Goal: Task Accomplishment & Management: Manage account settings

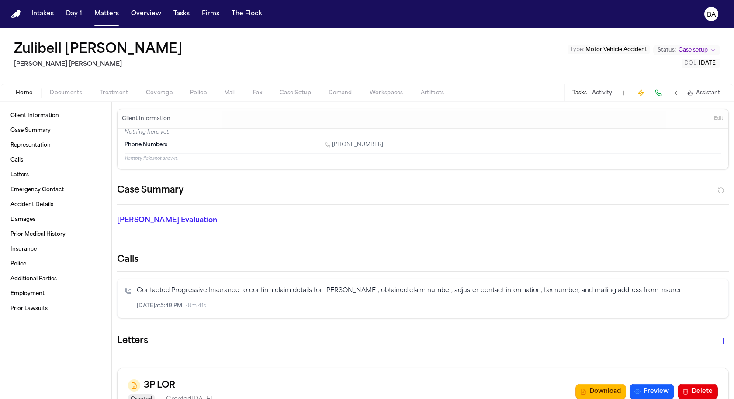
click at [154, 90] on span "Coverage" at bounding box center [159, 93] width 27 height 7
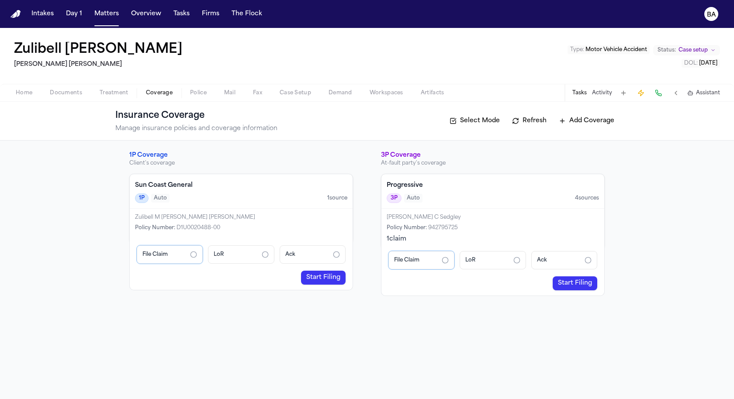
click at [154, 277] on link "Start Filing" at bounding box center [323, 278] width 45 height 14
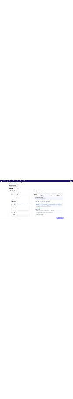
scroll to position [129, 0]
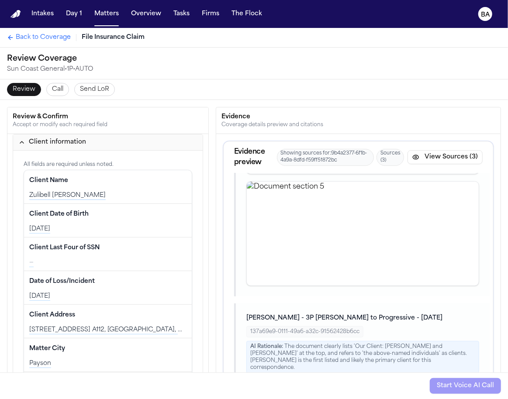
scroll to position [419, 0]
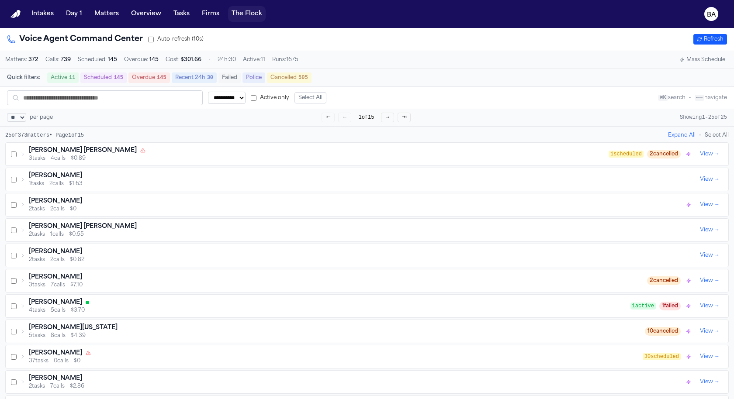
select select "**"
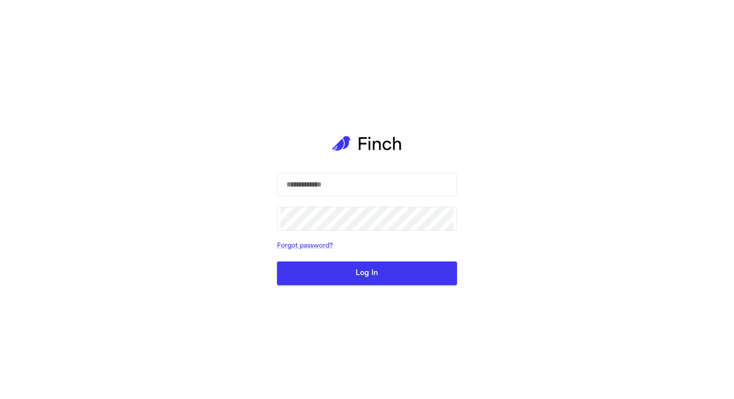
select select "**"
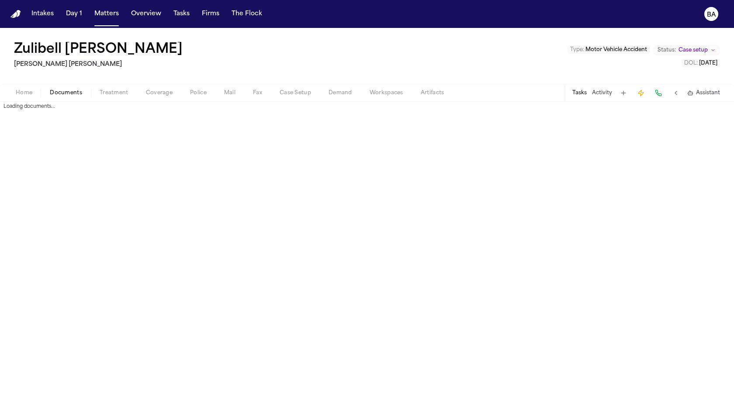
click at [66, 92] on span "Documents" at bounding box center [66, 93] width 32 height 7
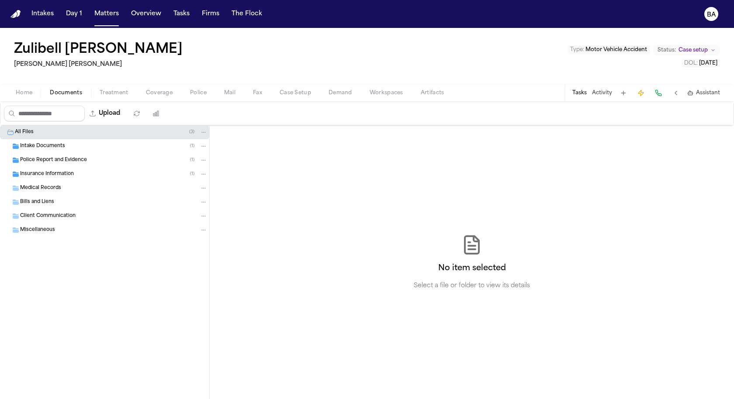
click at [96, 153] on div "Police Report and Evidence ( 1 )" at bounding box center [104, 160] width 209 height 14
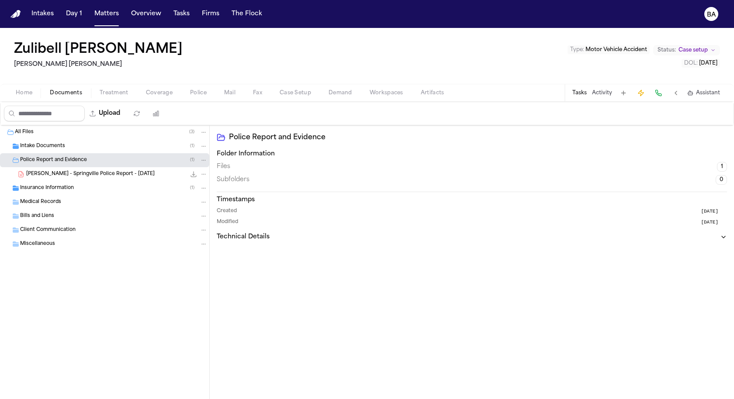
click at [92, 147] on div "Intake Documents ( 1 )" at bounding box center [113, 146] width 187 height 8
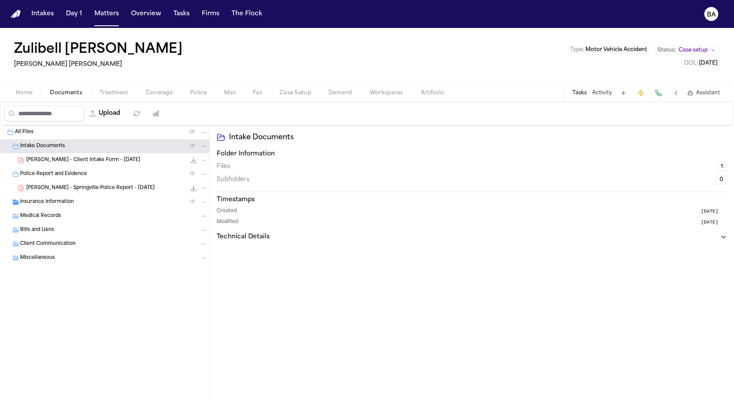
click at [192, 159] on icon "File: Z. Carbonel - Client Intake Form - 7.10.25" at bounding box center [193, 160] width 7 height 7
click at [140, 192] on div "[PERSON_NAME] - Springville Police Report - [DATE] 1.6 MB • PDF" at bounding box center [104, 188] width 209 height 14
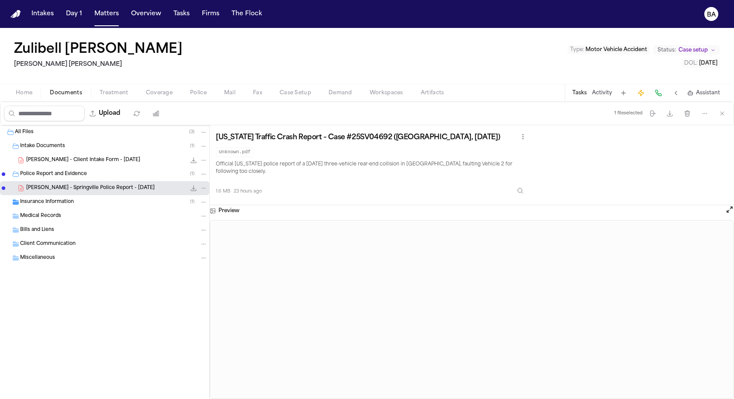
click at [192, 187] on icon "File: Z. Carbonel - Springville Police Report - 7.10.25" at bounding box center [194, 189] width 6 height 6
click at [105, 195] on div "Insurance Information ( 1 )" at bounding box center [104, 202] width 209 height 14
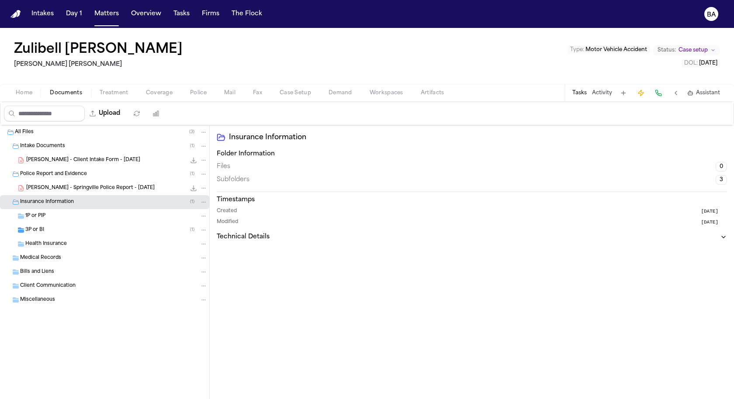
click at [101, 212] on div "1P or PIP" at bounding box center [116, 216] width 182 height 8
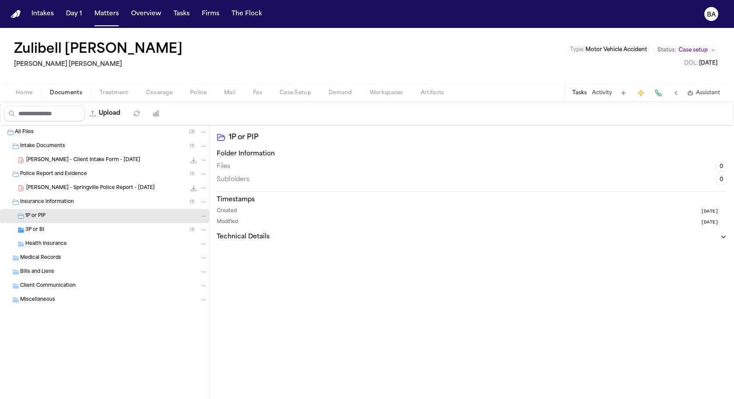
click at [100, 237] on div "Health Insurance" at bounding box center [104, 244] width 209 height 14
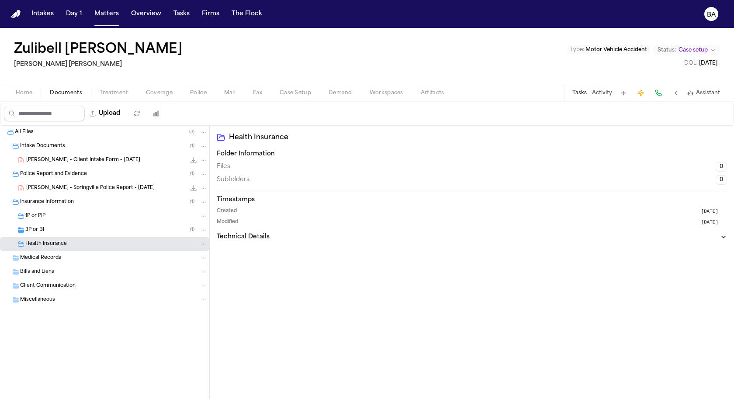
click at [100, 262] on div "Medical Records" at bounding box center [104, 258] width 209 height 14
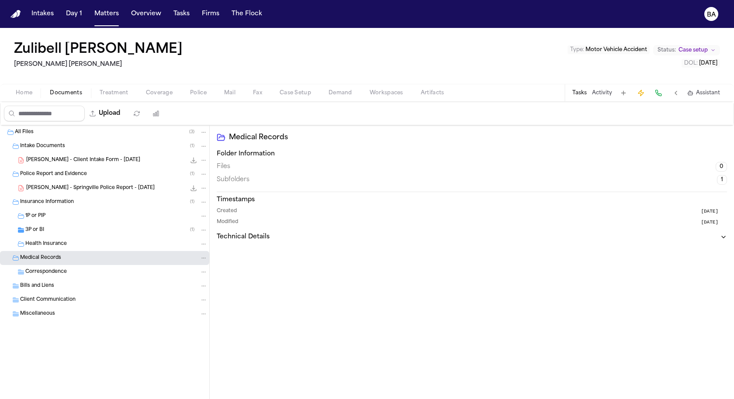
click at [100, 279] on div "Bills and Liens" at bounding box center [104, 286] width 209 height 14
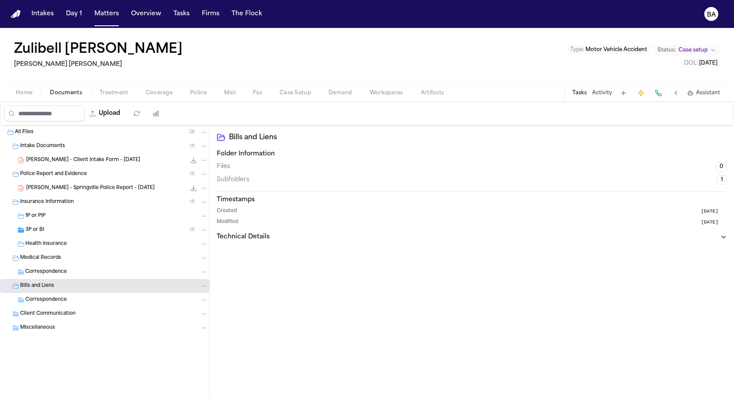
click at [192, 96] on span "Artifacts" at bounding box center [433, 93] width 24 height 7
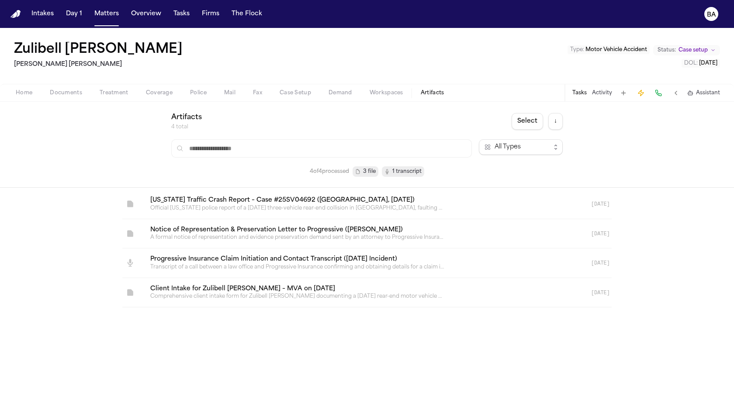
click at [192, 259] on link at bounding box center [356, 263] width 426 height 29
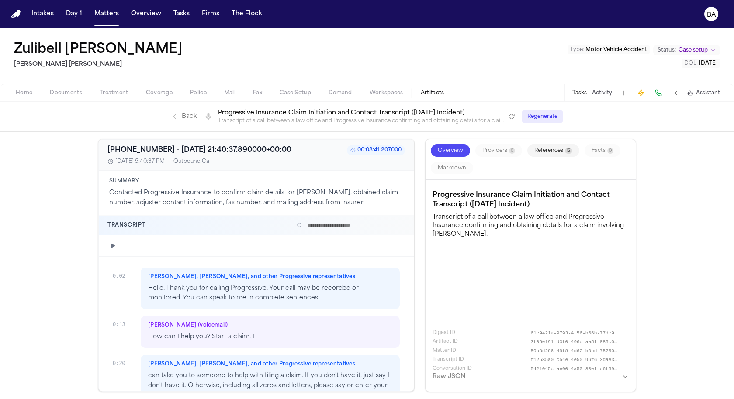
click at [137, 51] on div "Zulibell [PERSON_NAME] [PERSON_NAME] [PERSON_NAME] Type : Motor Vehicle Acciden…" at bounding box center [367, 56] width 734 height 56
copy h1 "Zulibell [PERSON_NAME]"
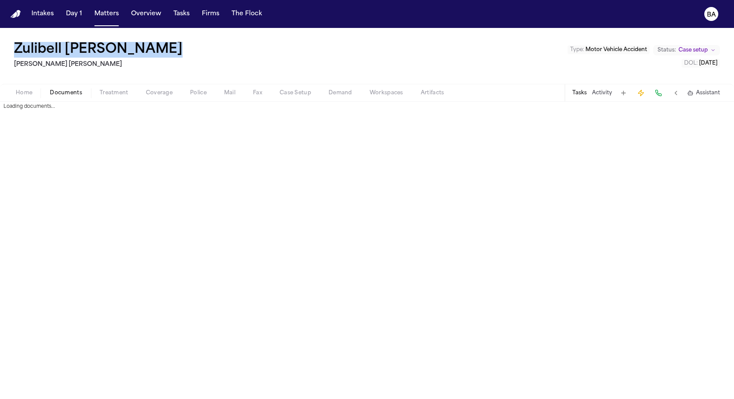
click at [74, 94] on span "Documents" at bounding box center [66, 93] width 32 height 7
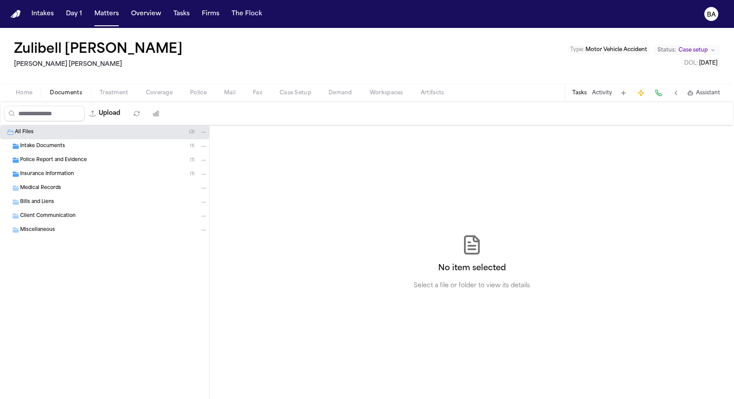
click at [139, 149] on div "Intake Documents ( 1 )" at bounding box center [113, 146] width 187 height 8
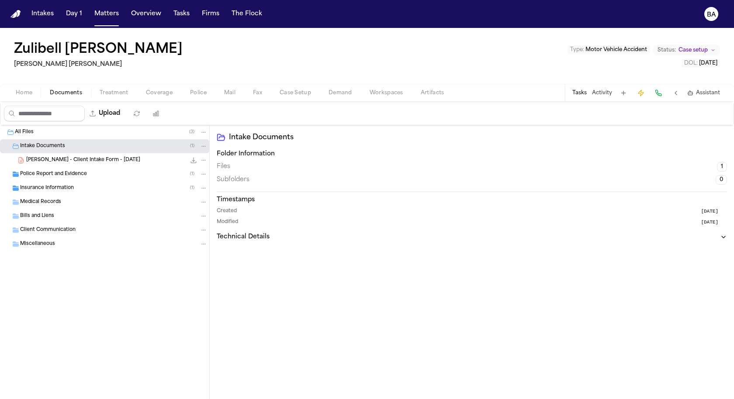
click at [192, 159] on icon "File: Z. Carbonel - Client Intake Form - 7.10.25" at bounding box center [204, 160] width 6 height 6
click at [189, 160] on div "100.5 KB • PDF" at bounding box center [197, 160] width 22 height 9
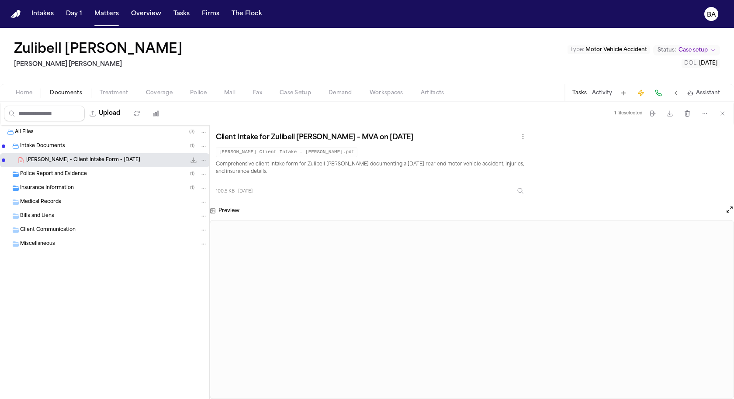
click at [192, 160] on icon "File: Z. Carbonel - Client Intake Form - 7.10.25" at bounding box center [193, 160] width 7 height 7
click at [85, 178] on div "Police Report and Evidence ( 1 )" at bounding box center [104, 174] width 209 height 14
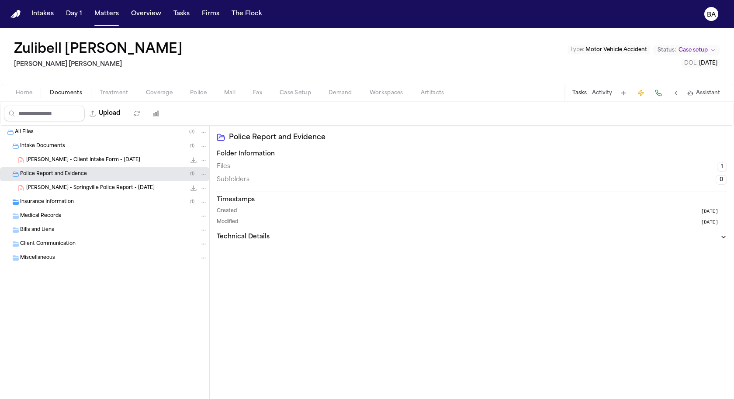
click at [192, 189] on icon "File: Z. Carbonel - Springville Police Report - 7.10.25" at bounding box center [193, 188] width 7 height 7
click at [142, 52] on div "Zulibell [PERSON_NAME] [PERSON_NAME] [PERSON_NAME] Type : Motor Vehicle Acciden…" at bounding box center [367, 56] width 734 height 56
click at [152, 95] on span "Coverage" at bounding box center [159, 93] width 27 height 7
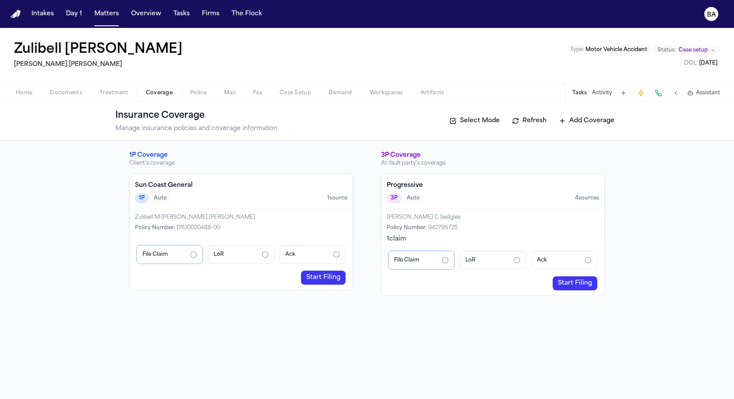
click at [192, 187] on h4 "Sun Coast General" at bounding box center [241, 185] width 212 height 9
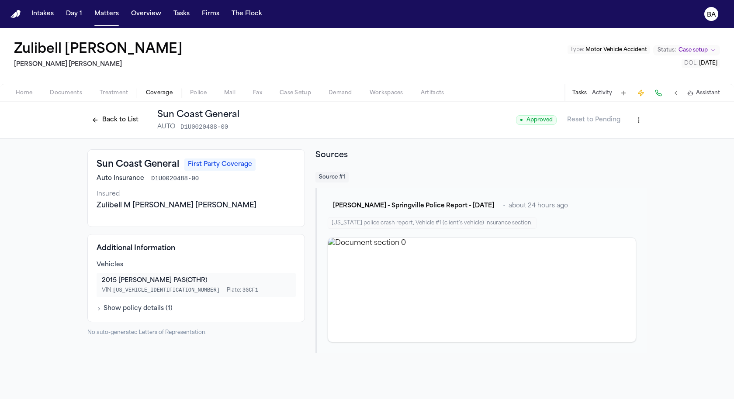
click at [127, 121] on button "Back to List" at bounding box center [114, 120] width 55 height 14
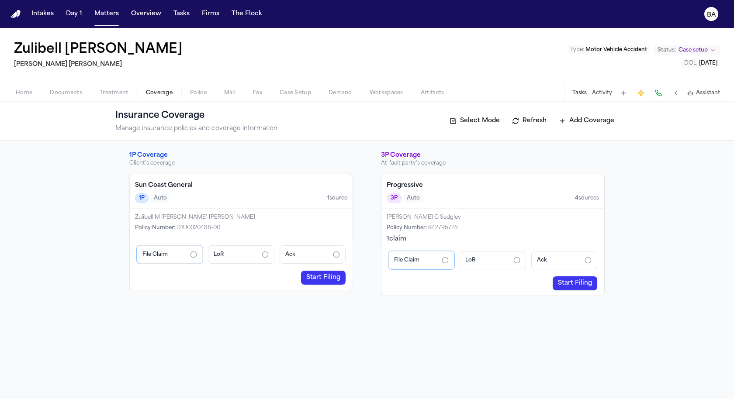
click at [192, 92] on button "Tasks" at bounding box center [579, 93] width 14 height 7
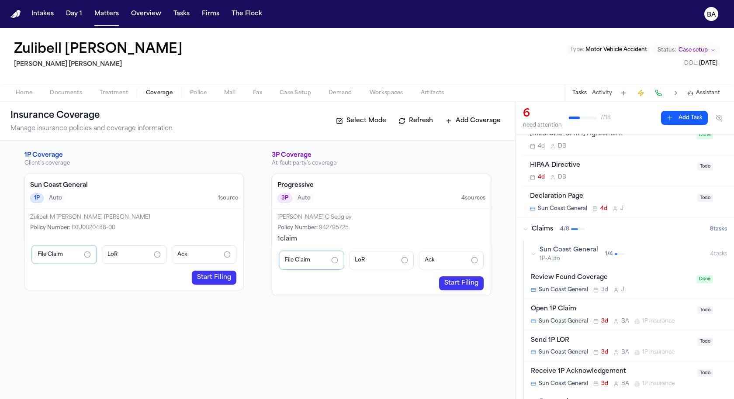
scroll to position [68, 0]
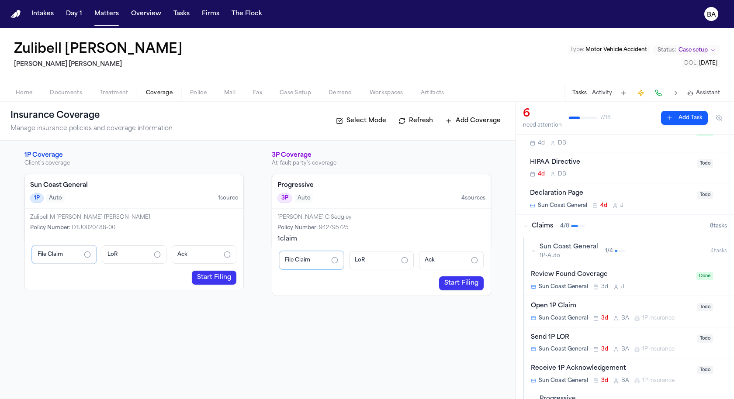
click at [192, 250] on span "1 / 4" at bounding box center [609, 251] width 8 height 7
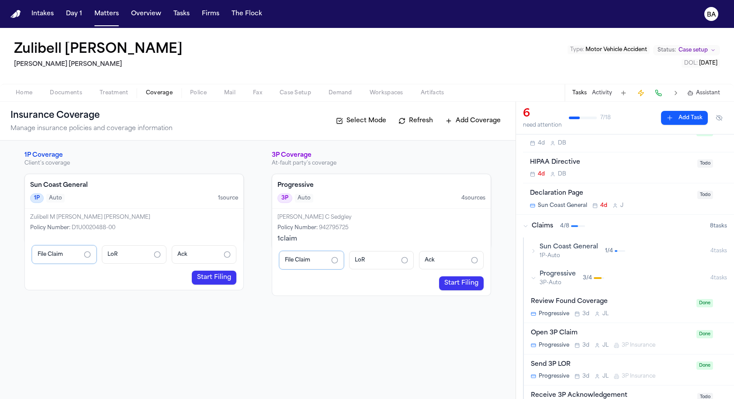
click at [192, 250] on span "1 / 4" at bounding box center [609, 251] width 8 height 7
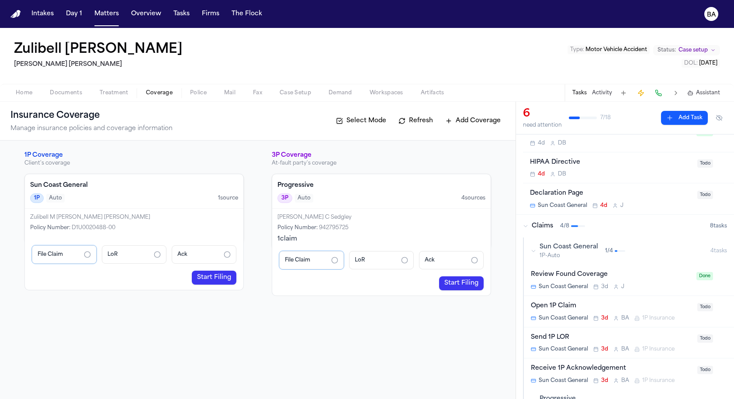
click at [192, 282] on link "Start Filing" at bounding box center [214, 278] width 45 height 14
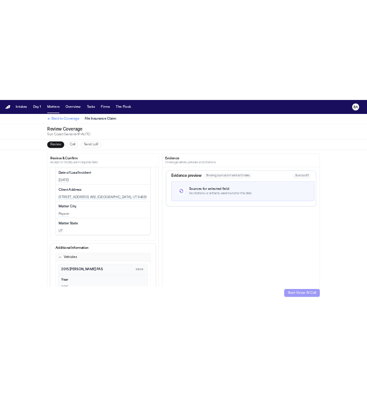
scroll to position [48, 0]
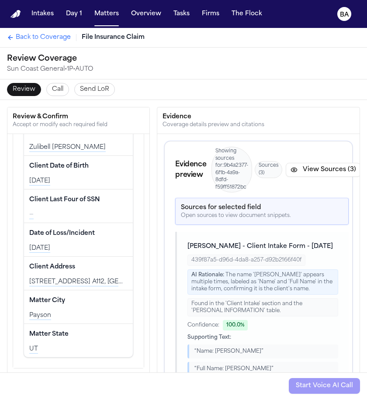
click at [56, 38] on span "Back to Coverage" at bounding box center [43, 37] width 55 height 9
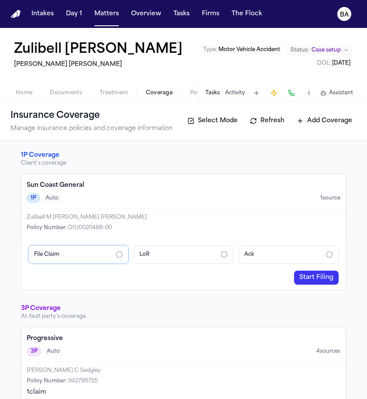
click at [83, 186] on h4 "Sun Coast General" at bounding box center [184, 185] width 314 height 9
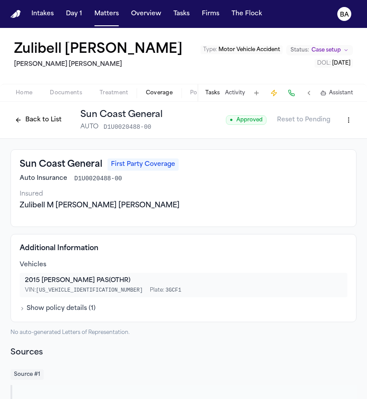
click at [68, 168] on h3 "Sun Coast General" at bounding box center [61, 165] width 83 height 12
copy h3 "Sun Coast General"
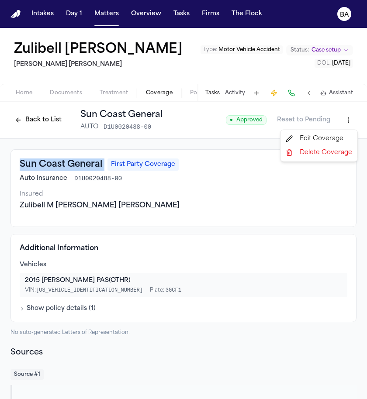
click at [192, 120] on html "Intakes Day 1 Matters Overview Tasks Firms The Flock BA Zulibell [PERSON_NAME] …" at bounding box center [183, 199] width 367 height 399
click at [192, 139] on div "Edit Coverage" at bounding box center [318, 139] width 73 height 14
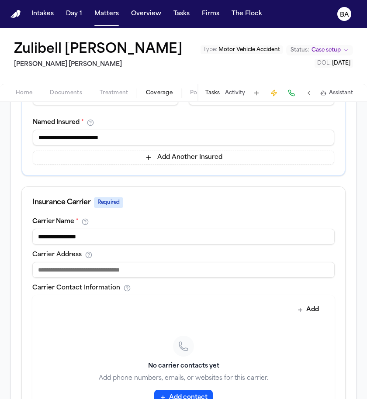
scroll to position [232, 0]
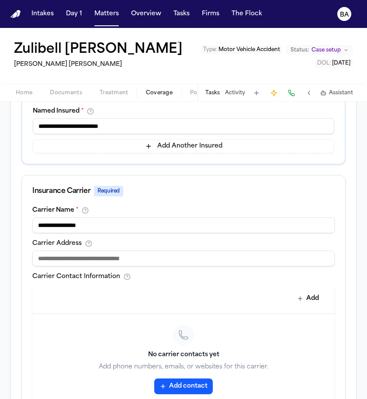
click at [119, 125] on input "**********" at bounding box center [183, 126] width 301 height 16
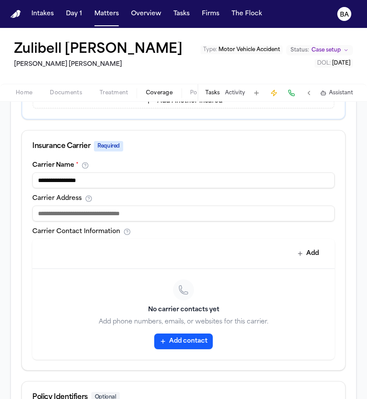
scroll to position [287, 0]
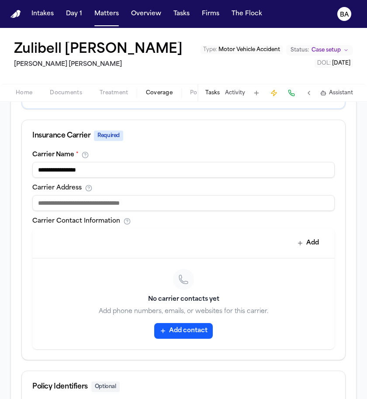
click at [148, 164] on input "**********" at bounding box center [183, 170] width 302 height 16
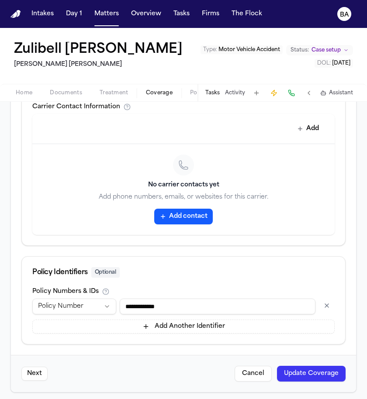
scroll to position [7, 0]
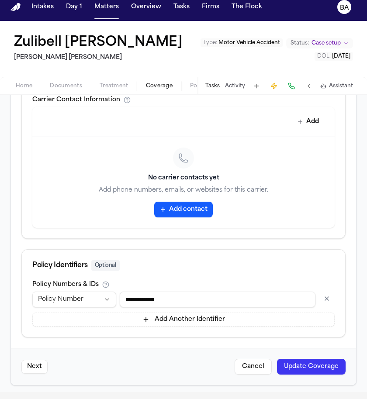
click at [163, 292] on input "**********" at bounding box center [218, 300] width 196 height 16
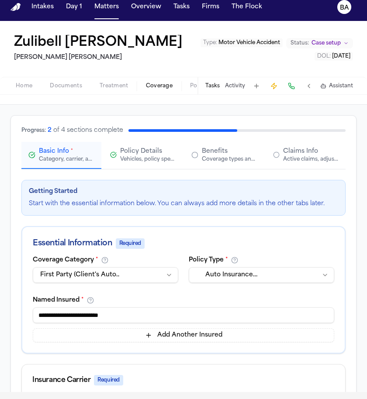
scroll to position [11, 0]
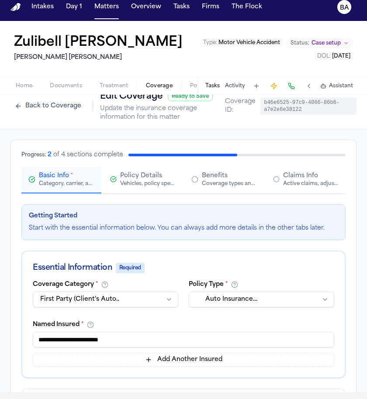
click at [132, 179] on span "Policy Details" at bounding box center [141, 176] width 42 height 9
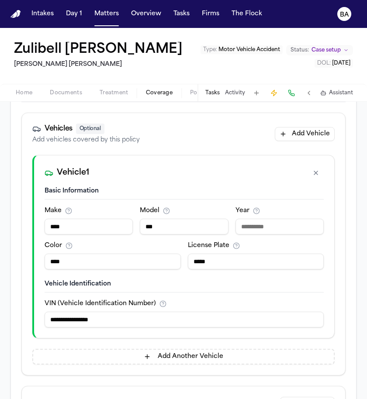
scroll to position [159, 0]
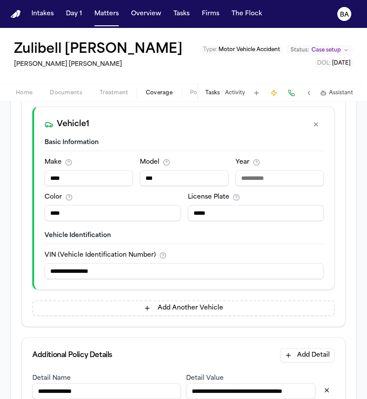
click at [88, 179] on input "****" at bounding box center [89, 178] width 88 height 16
click at [187, 180] on input "***" at bounding box center [184, 178] width 88 height 16
click at [192, 177] on input "****" at bounding box center [279, 178] width 88 height 16
click at [121, 211] on input "****" at bounding box center [113, 213] width 136 height 16
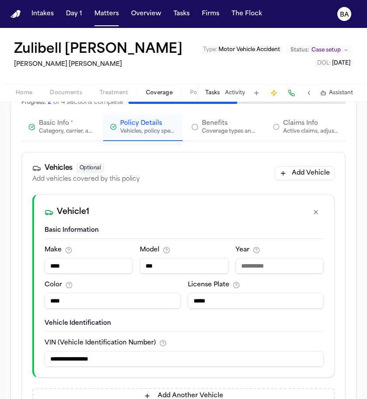
scroll to position [0, 0]
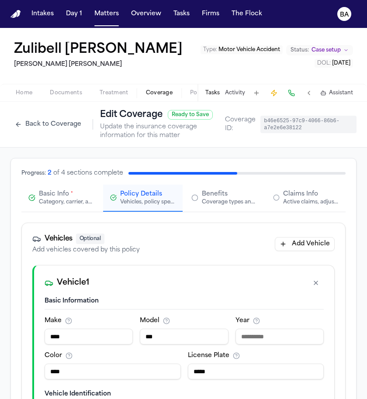
click at [42, 125] on button "Back to Coverage" at bounding box center [47, 125] width 75 height 14
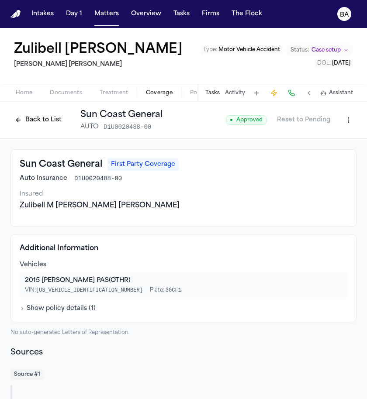
click at [39, 120] on button "Back to List" at bounding box center [37, 120] width 55 height 14
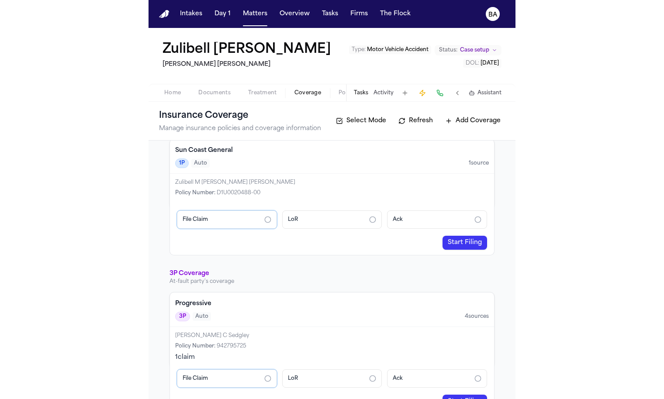
scroll to position [42, 0]
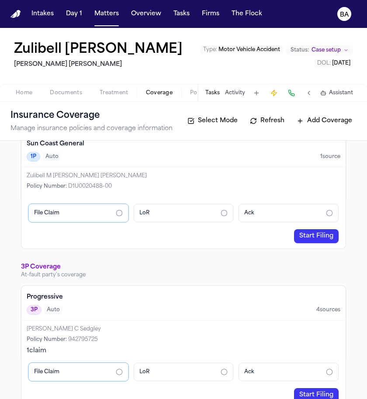
click at [60, 93] on span "Documents" at bounding box center [66, 93] width 32 height 7
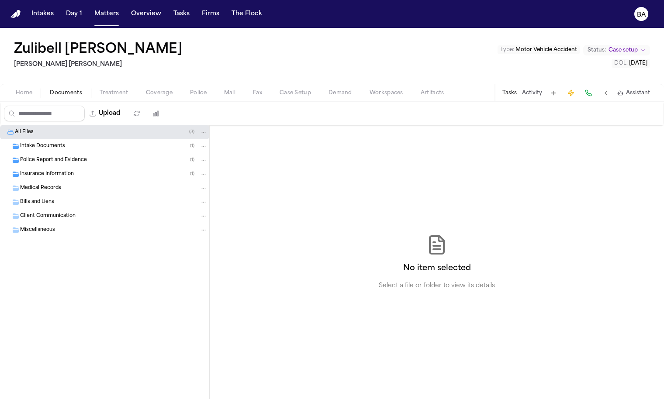
click at [192, 98] on div "Home Documents Treatment Coverage Police Mail Fax Case Setup Demand Workspaces …" at bounding box center [332, 92] width 664 height 17
click at [192, 97] on span "button" at bounding box center [433, 97] width 34 height 1
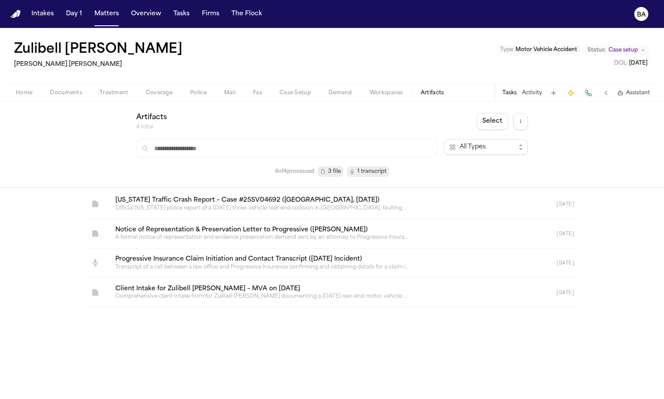
click at [192, 229] on link at bounding box center [321, 233] width 426 height 29
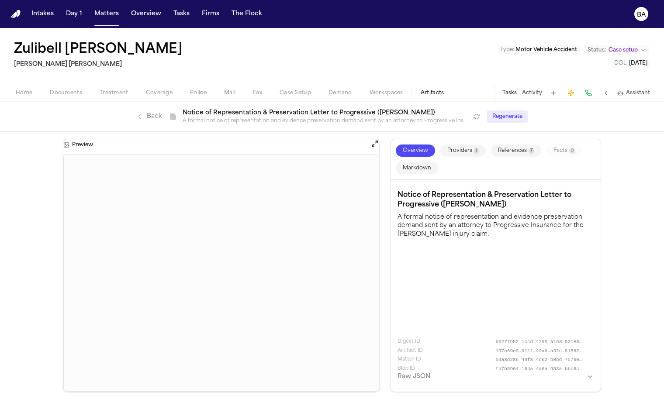
click at [146, 121] on div "Back File Notice of Representation & Preservation Letter to Progressive ([PERSO…" at bounding box center [302, 117] width 333 height 16
click at [148, 118] on link "Back" at bounding box center [148, 116] width 25 height 9
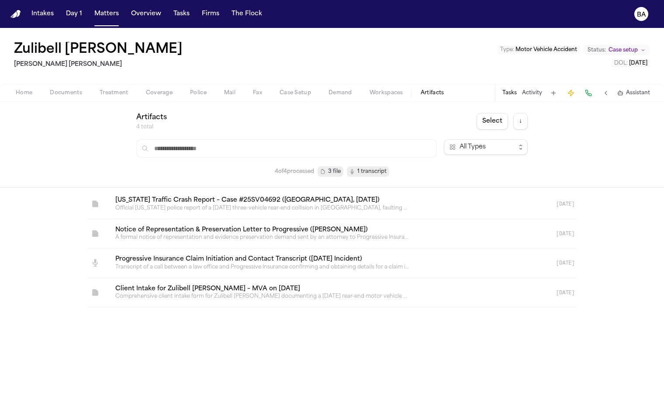
click at [192, 257] on link at bounding box center [321, 263] width 426 height 29
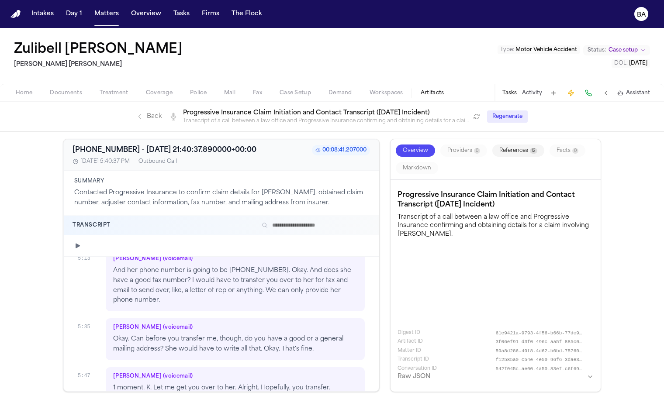
scroll to position [1162, 0]
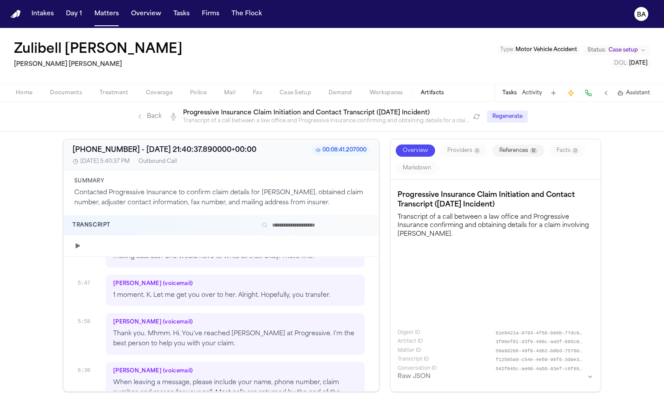
click at [176, 158] on div "Outbound Call" at bounding box center [158, 161] width 38 height 7
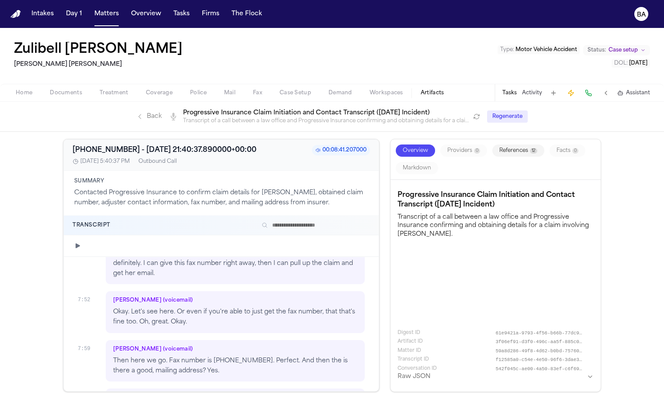
scroll to position [1627, 0]
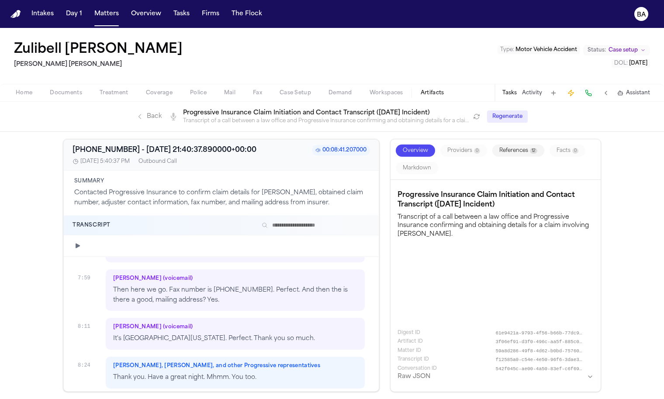
click at [146, 114] on link "Back" at bounding box center [148, 116] width 25 height 9
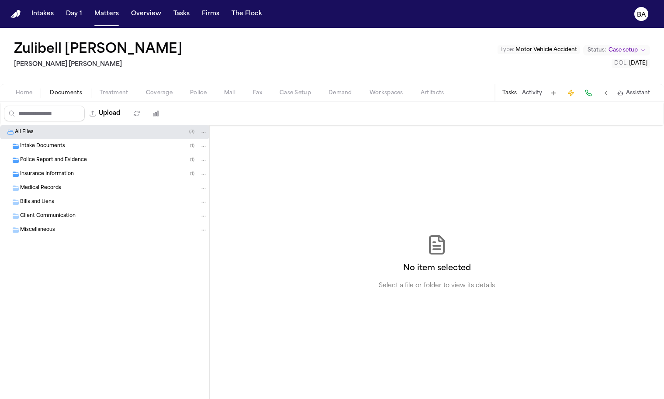
click at [71, 90] on span "Documents" at bounding box center [66, 93] width 32 height 7
click at [103, 90] on span "Treatment" at bounding box center [114, 93] width 29 height 7
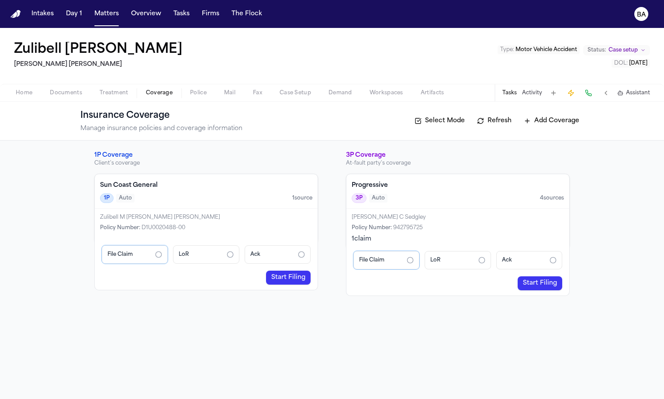
click at [144, 92] on button "Coverage" at bounding box center [159, 93] width 44 height 10
